Goal: Task Accomplishment & Management: Manage account settings

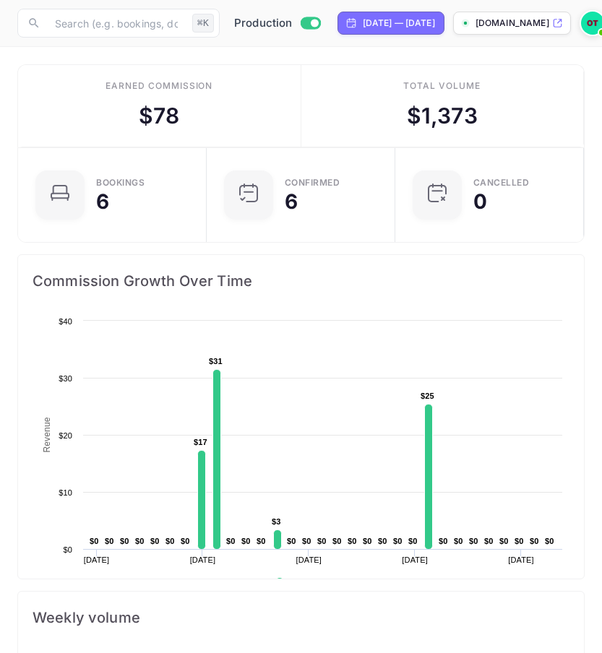
scroll to position [235, 565]
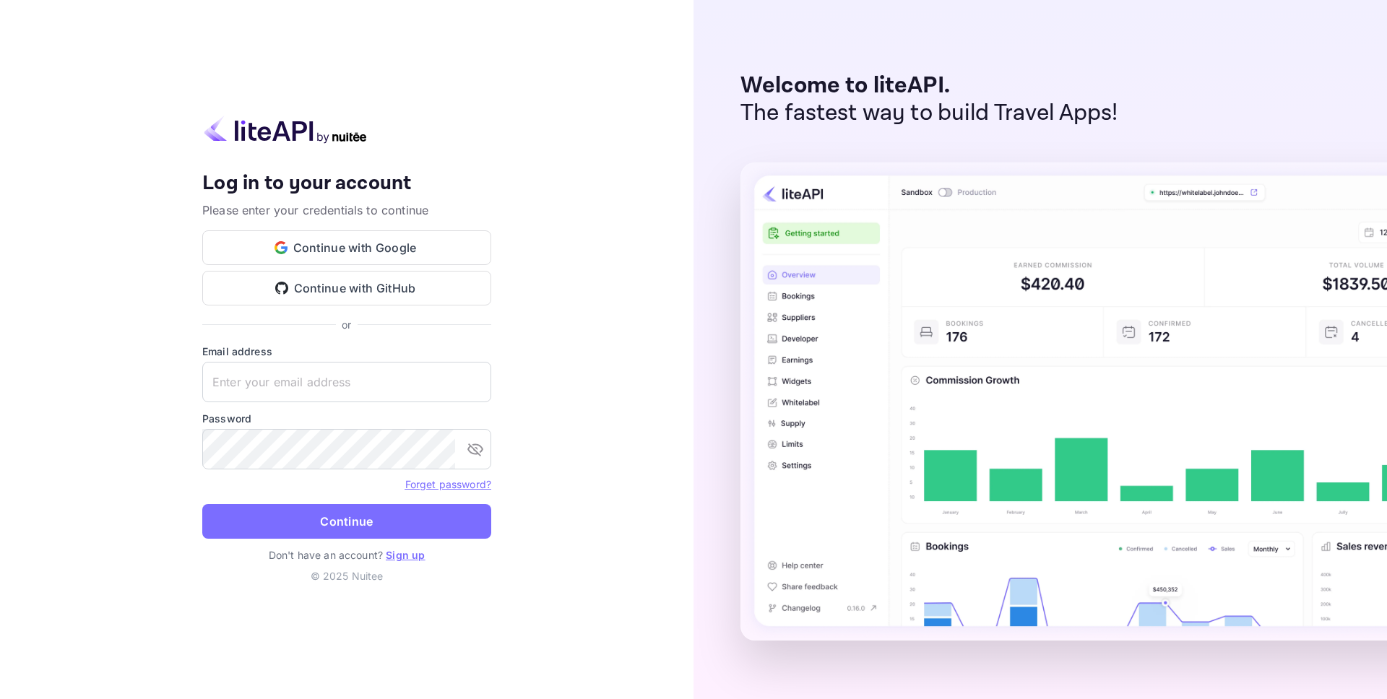
type input "billing@hotelprive.net"
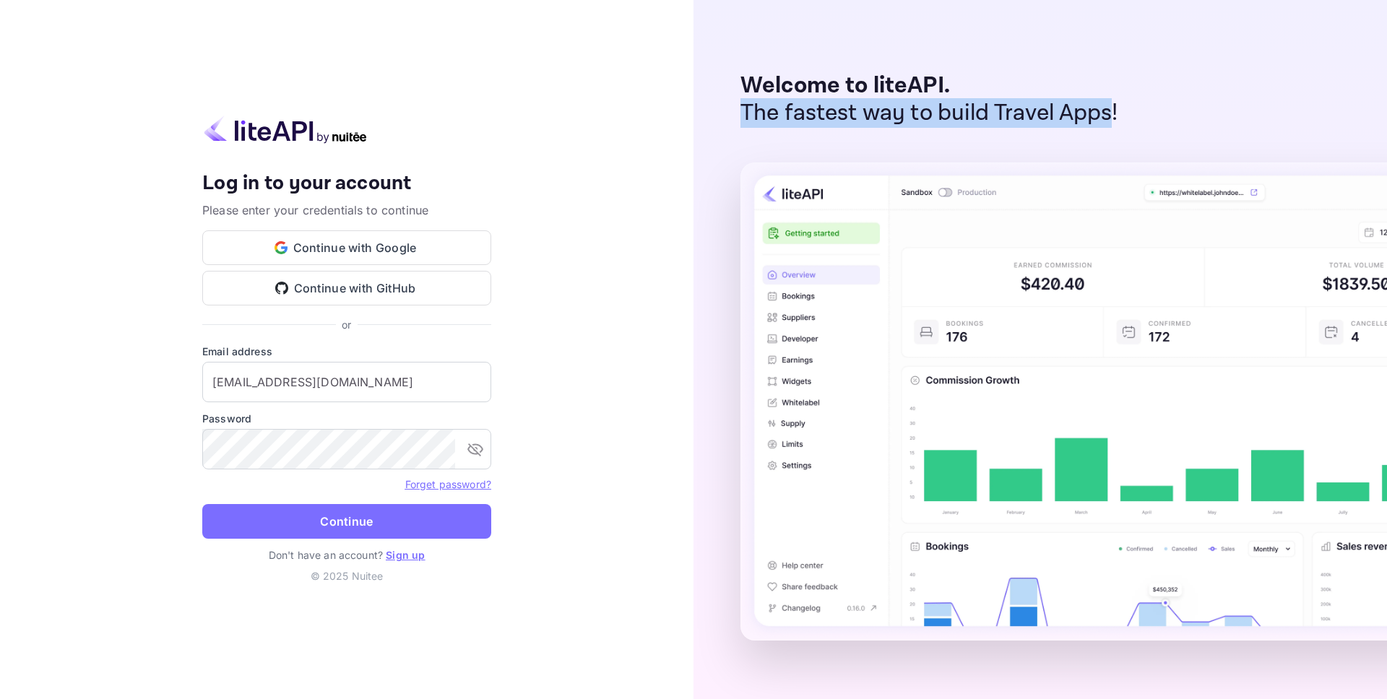
drag, startPoint x: 1115, startPoint y: 116, endPoint x: 744, endPoint y: 124, distance: 371.3
click at [744, 124] on p "The fastest way to build Travel Apps!" at bounding box center [929, 113] width 378 height 27
copy p "The fastest way to build Travel Apps"
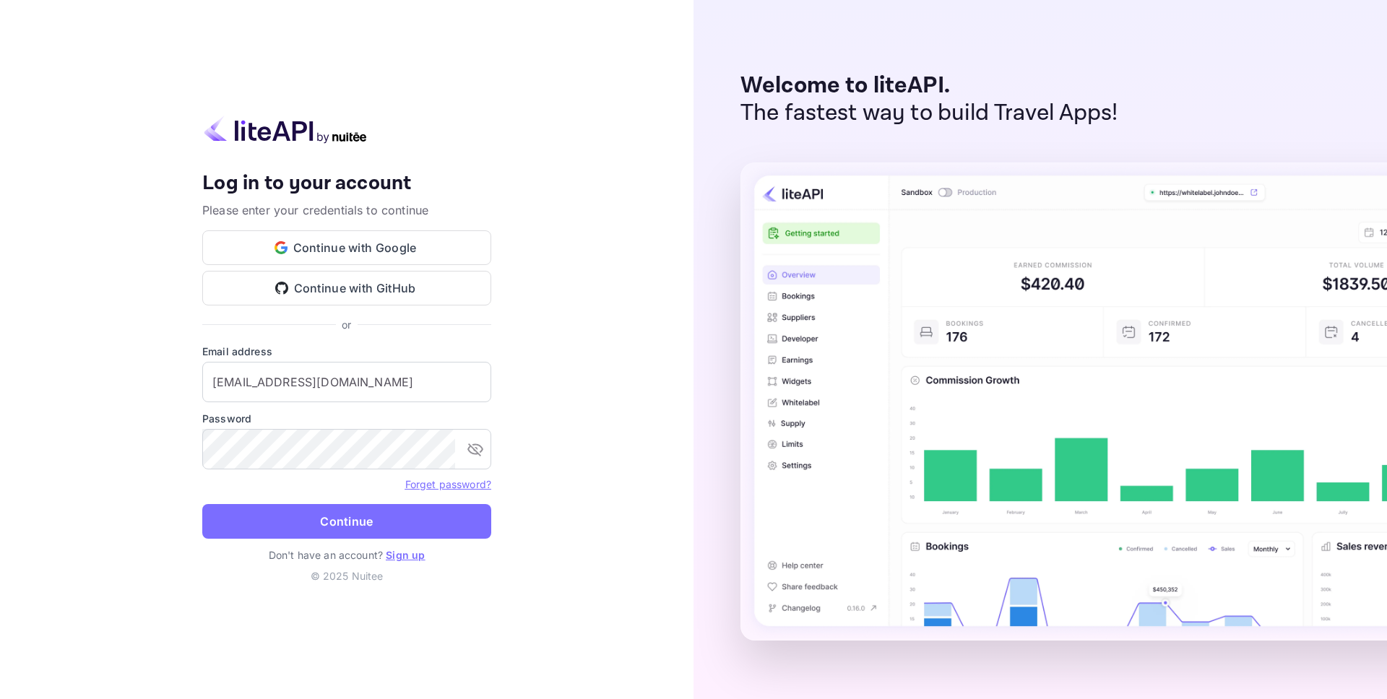
click at [609, 209] on div "Your account has been created successfully, a confirmation link has been sent t…" at bounding box center [346, 349] width 693 height 699
